Goal: Information Seeking & Learning: Learn about a topic

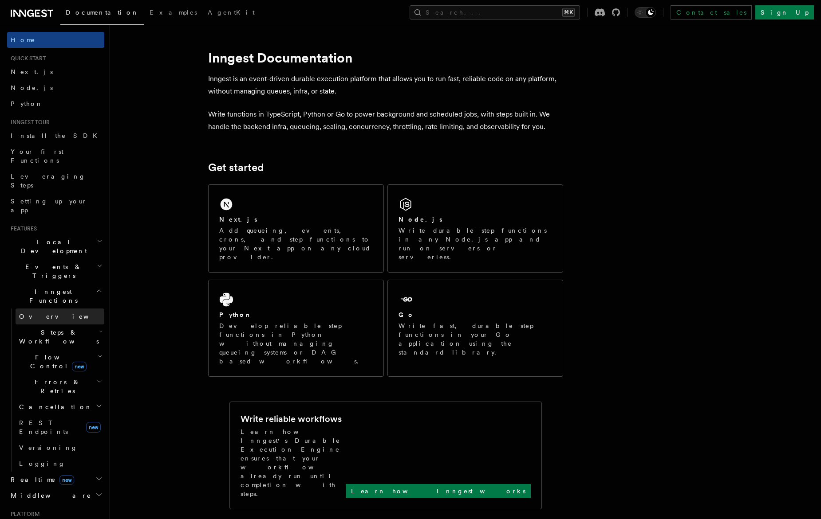
click at [38, 313] on span "Overview" at bounding box center [64, 316] width 91 height 7
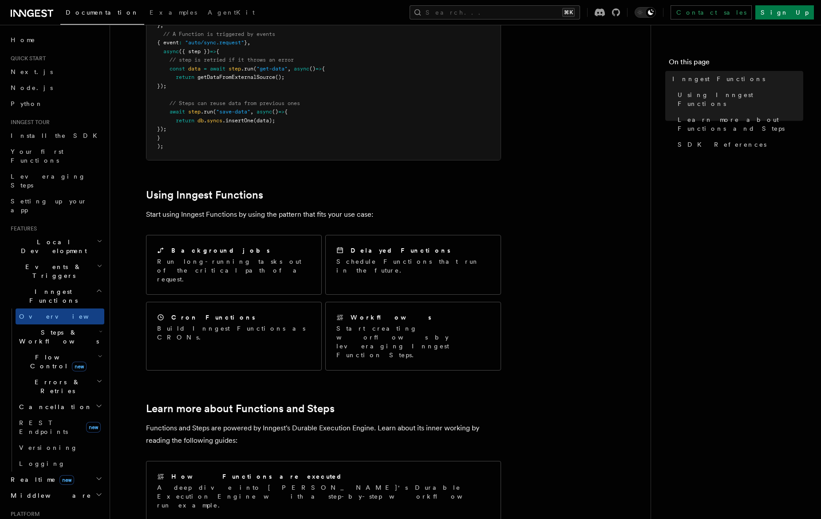
scroll to position [375, 0]
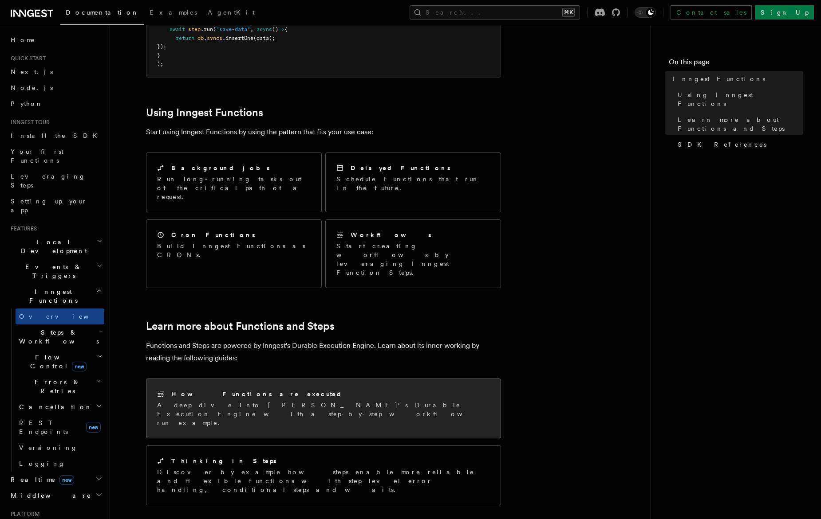
click at [248, 401] on p "A deep dive into [PERSON_NAME]'s Durable Execution Engine with a step-by-step w…" at bounding box center [323, 414] width 333 height 27
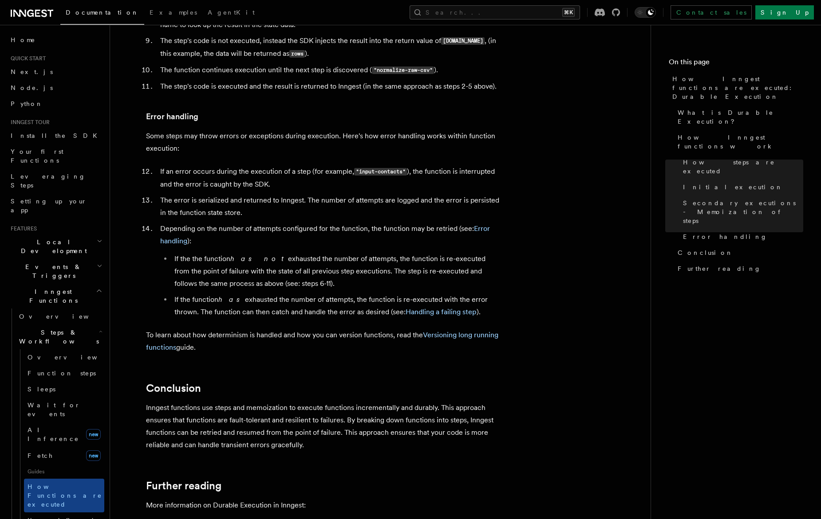
scroll to position [1381, 0]
click at [694, 248] on span "Conclusion" at bounding box center [704, 252] width 55 height 9
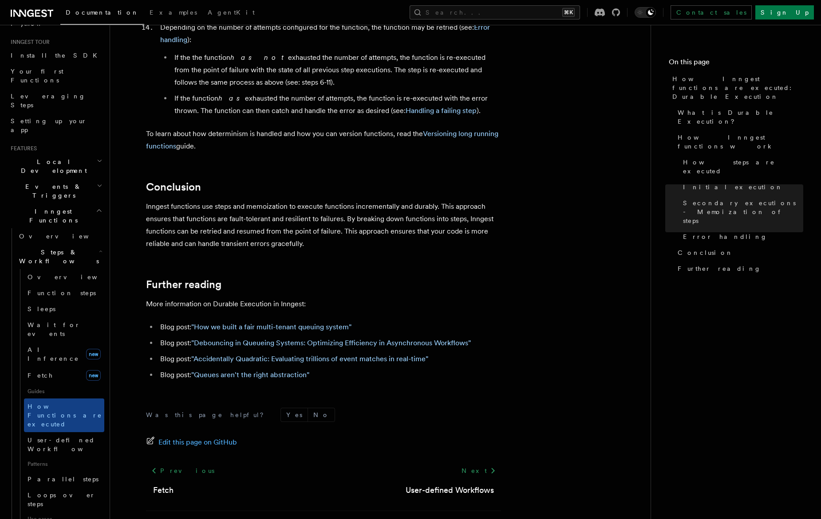
scroll to position [148, 0]
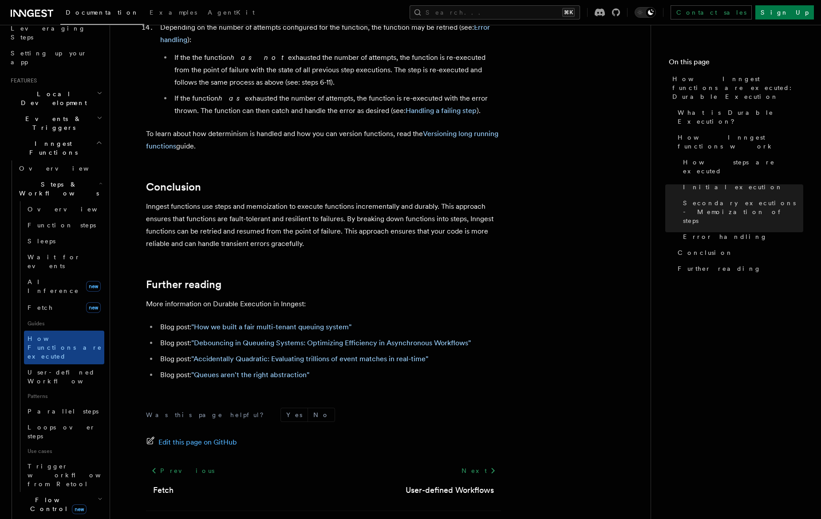
click at [50, 496] on span "Flow Control new" at bounding box center [57, 505] width 82 height 18
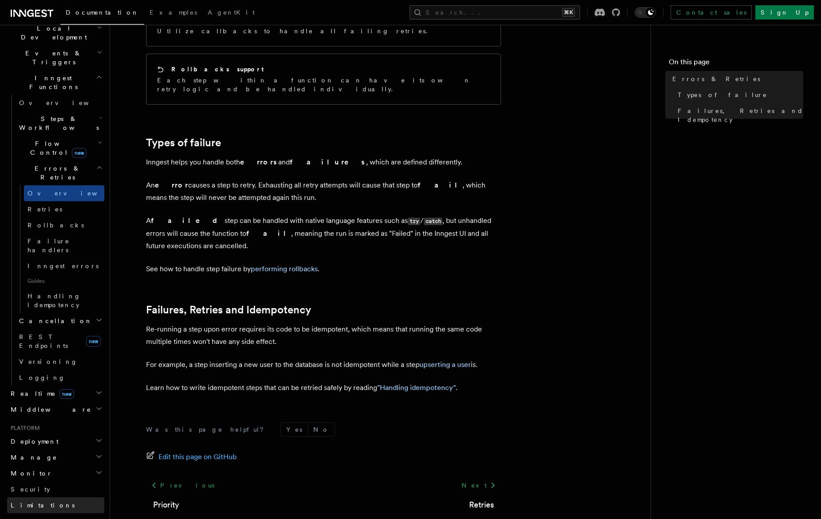
scroll to position [221, 0]
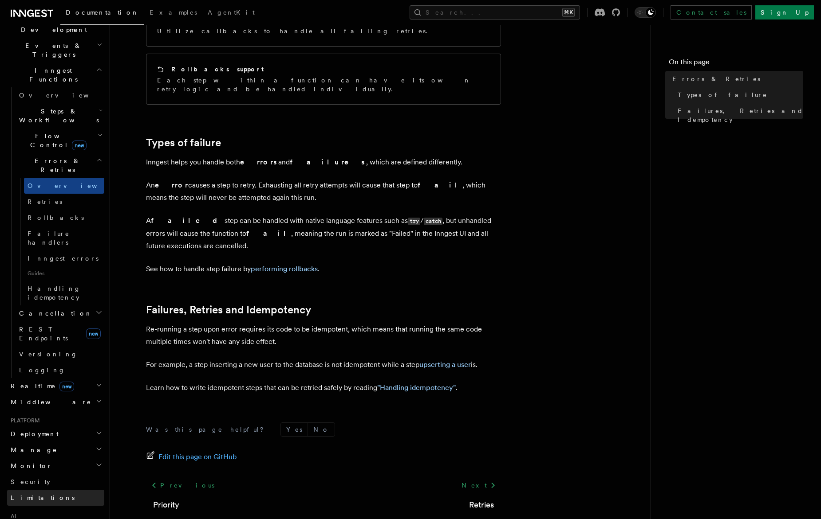
click at [43, 490] on link "Limitations" at bounding box center [55, 498] width 97 height 16
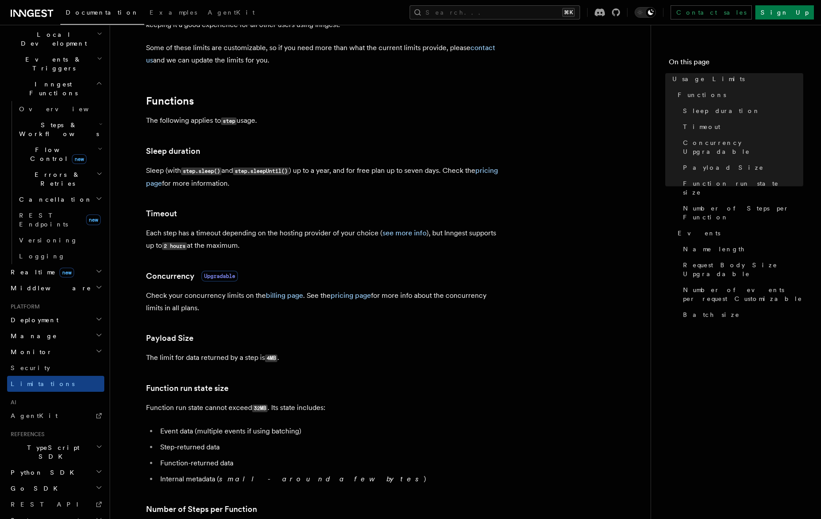
scroll to position [147, 0]
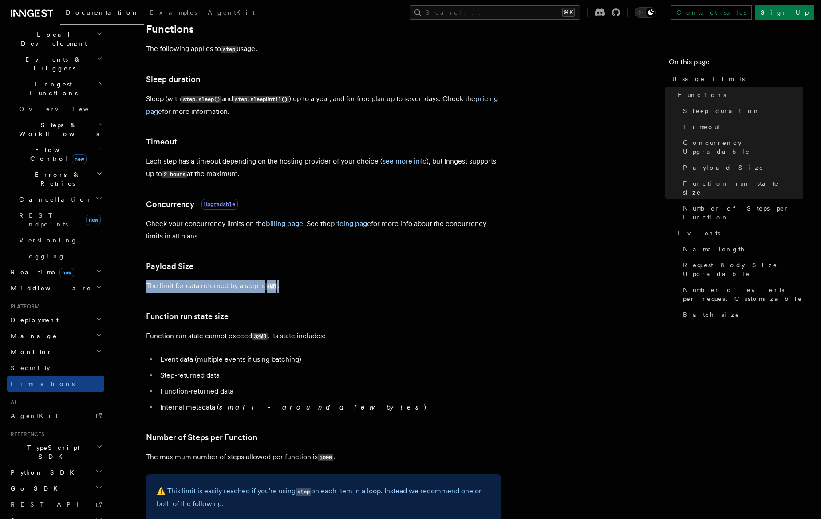
drag, startPoint x: 147, startPoint y: 288, endPoint x: 291, endPoint y: 287, distance: 144.6
click at [291, 287] on p "The limit for data returned by a step is 4MB ." at bounding box center [323, 286] width 355 height 13
click at [322, 285] on p "The limit for data returned by a step is 4MB ." at bounding box center [323, 286] width 355 height 13
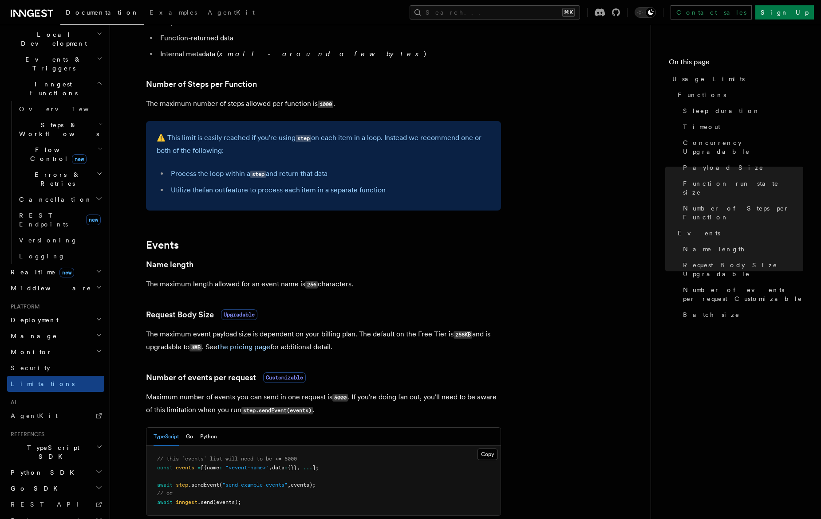
scroll to position [529, 0]
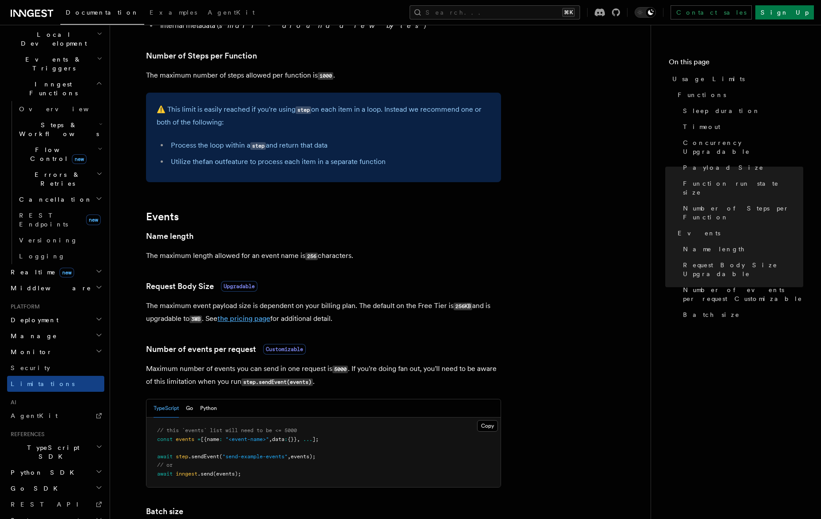
click at [251, 322] on link "the pricing page" at bounding box center [243, 318] width 53 height 8
